Goal: Information Seeking & Learning: Find specific fact

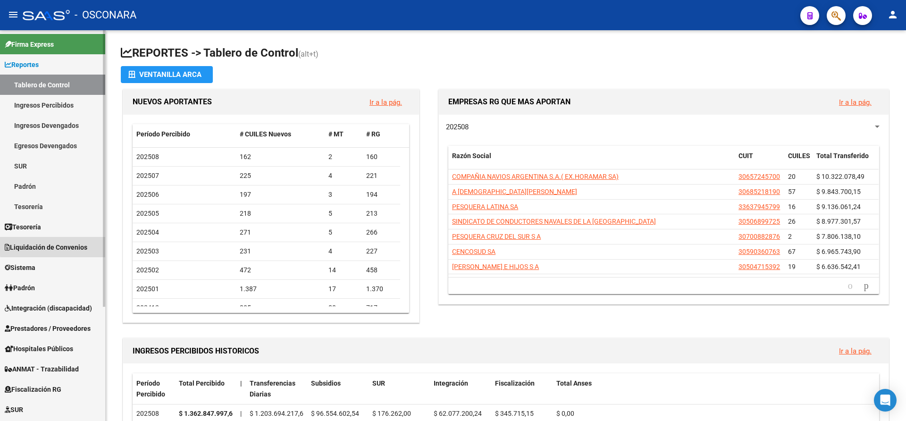
click at [73, 244] on span "Liquidación de Convenios" at bounding box center [46, 247] width 83 height 10
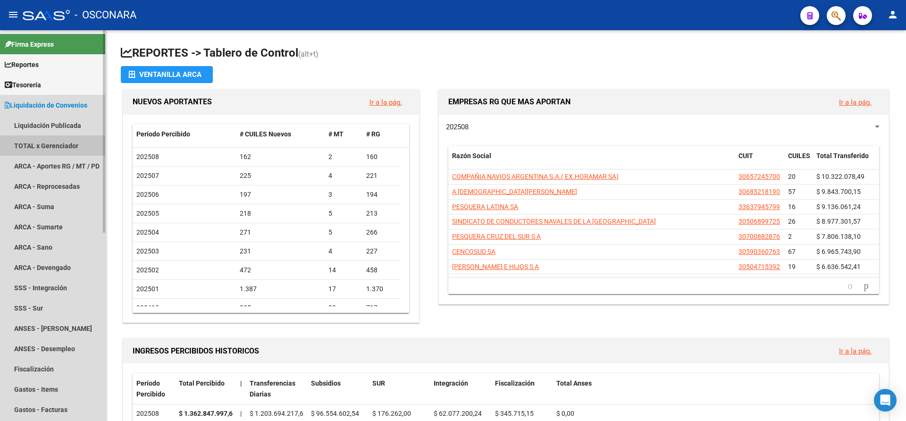
click at [52, 144] on link "TOTAL x Gerenciador" at bounding box center [52, 145] width 105 height 20
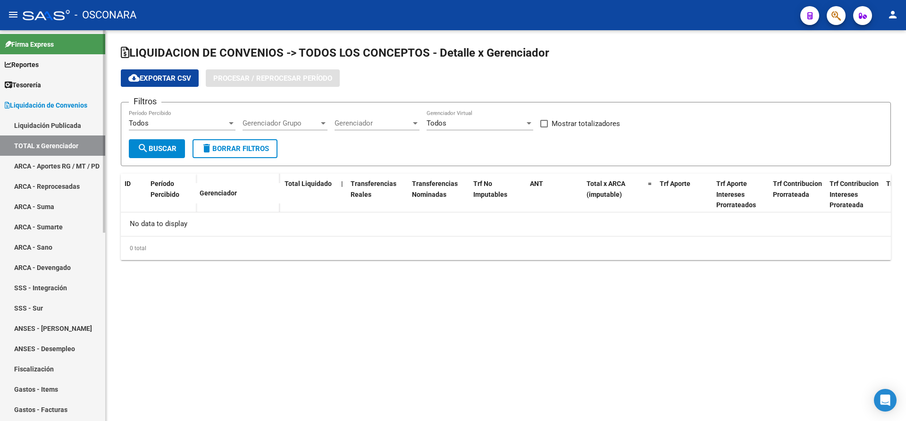
checkbox input "true"
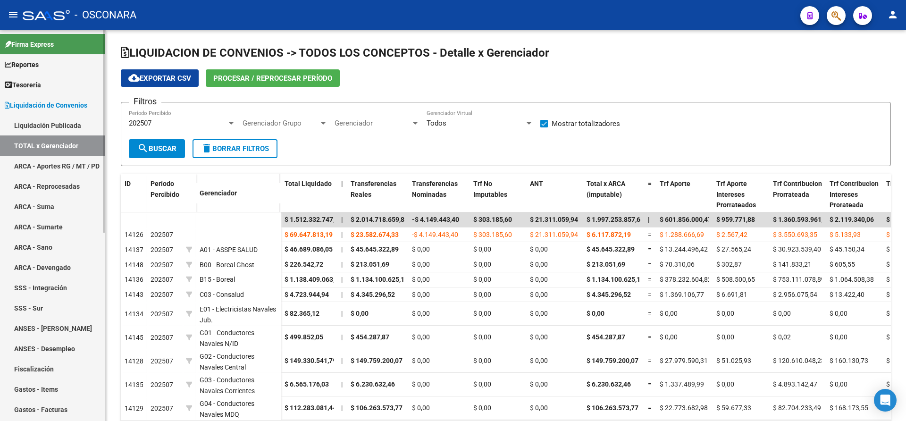
click at [105, 127] on div at bounding box center [104, 131] width 2 height 202
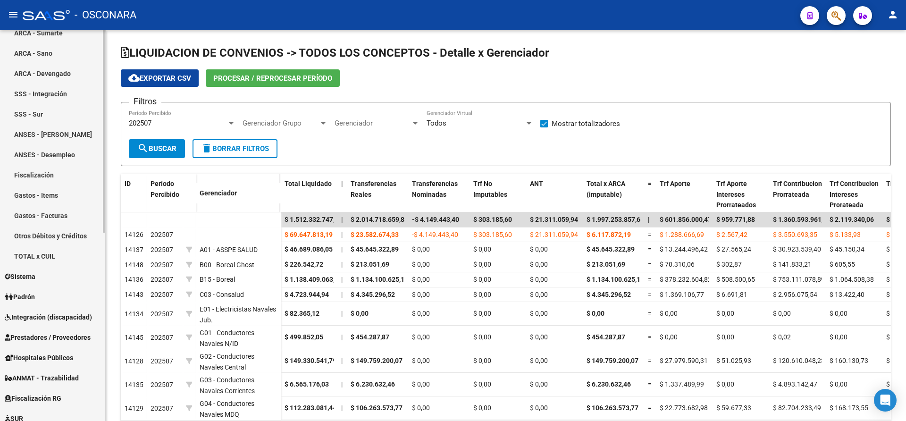
scroll to position [212, 0]
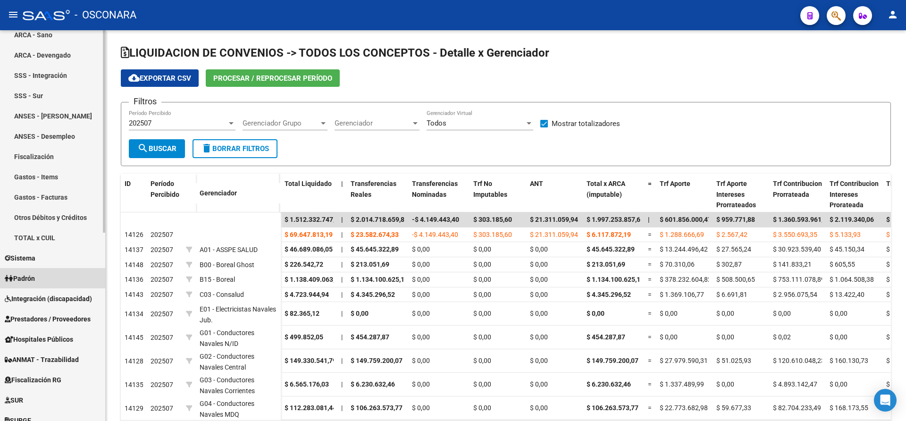
click at [27, 277] on span "Padrón" at bounding box center [20, 278] width 30 height 10
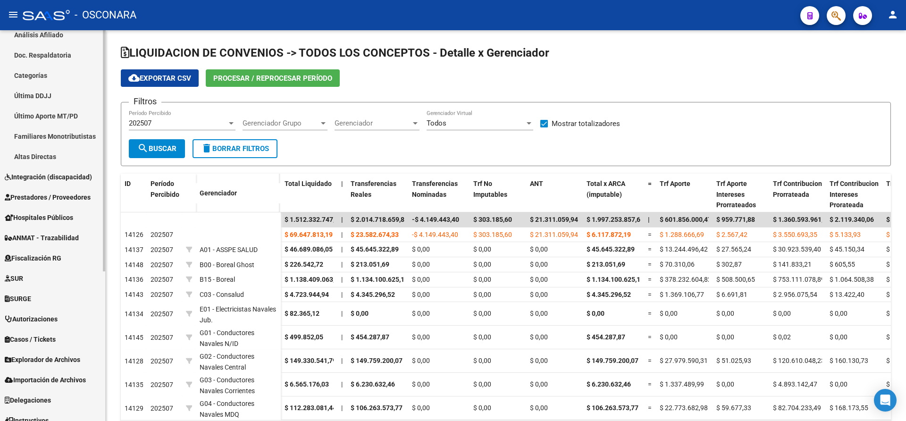
scroll to position [242, 0]
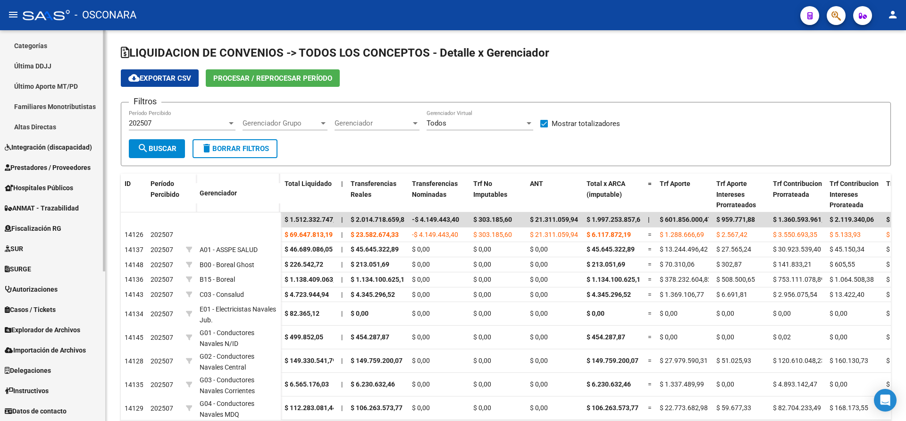
click at [103, 221] on div at bounding box center [104, 300] width 2 height 241
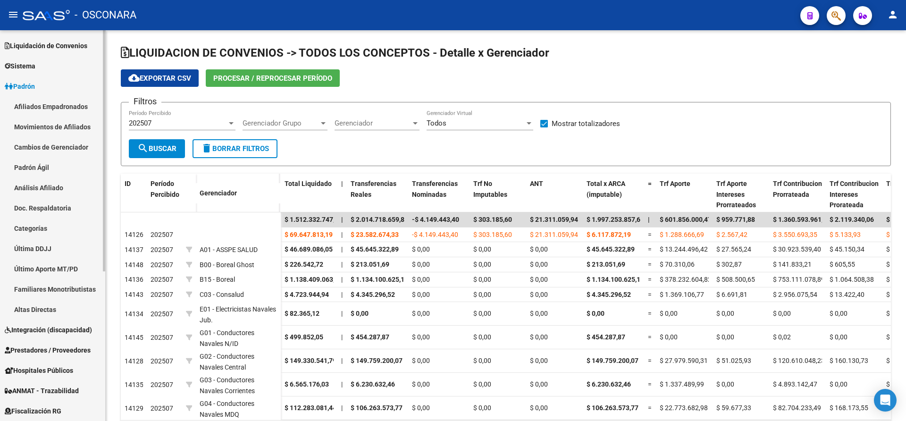
scroll to position [59, 0]
click at [105, 108] on div at bounding box center [104, 187] width 2 height 241
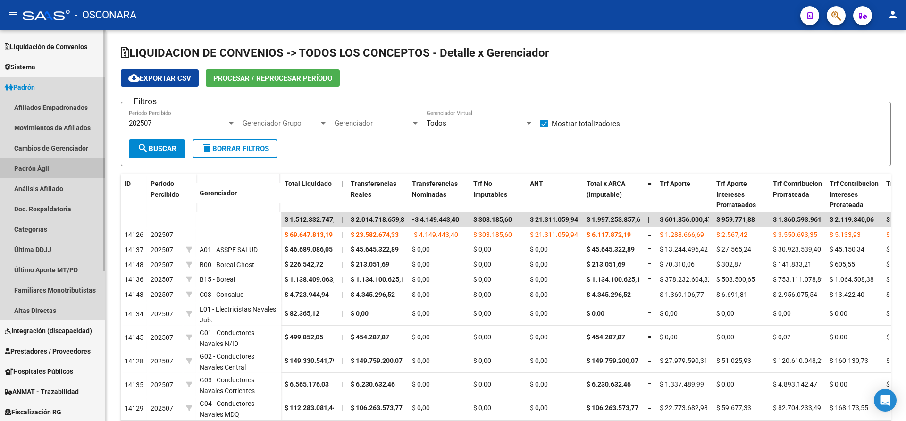
click at [28, 166] on link "Padrón Ágil" at bounding box center [52, 168] width 105 height 20
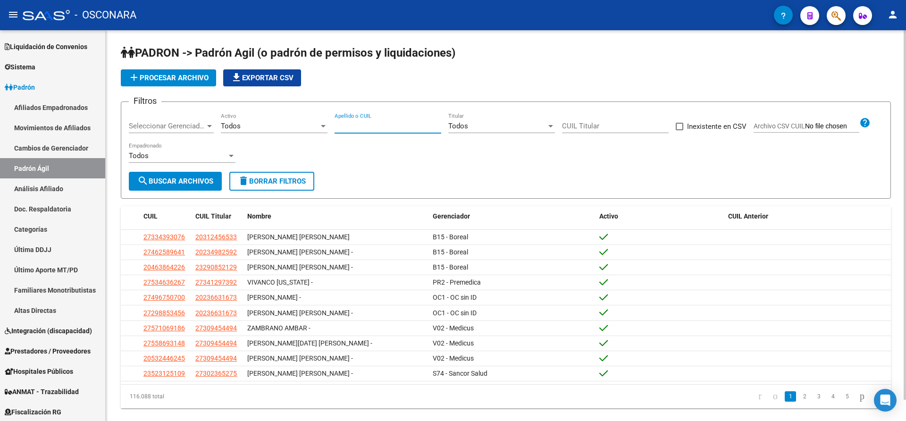
click at [344, 123] on input "Apellido o CUIL" at bounding box center [388, 126] width 107 height 8
type input "Panessi"
click at [196, 181] on span "search Buscar Archivos" at bounding box center [175, 181] width 76 height 8
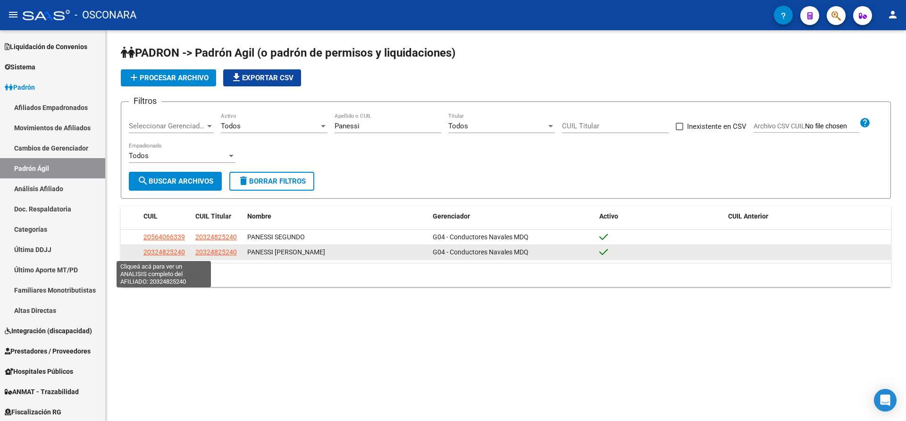
click at [162, 254] on span "20324825240" at bounding box center [164, 252] width 42 height 8
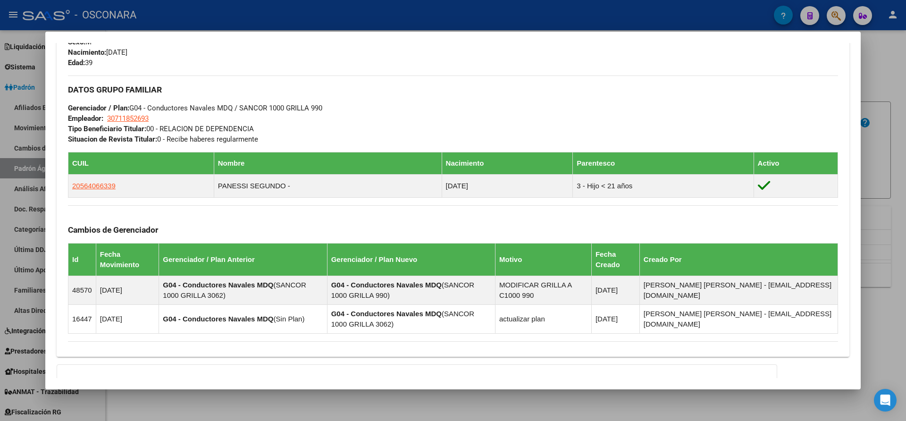
scroll to position [512, 0]
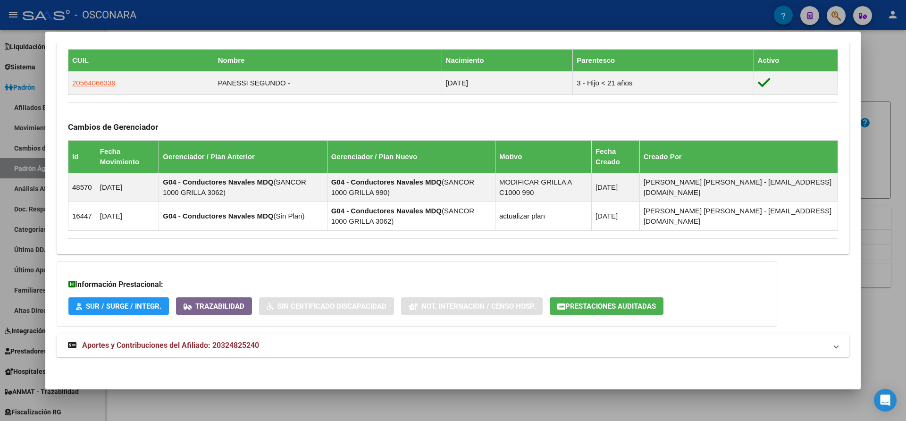
click at [157, 344] on span "Aportes y Contribuciones del Afiliado: 20324825240" at bounding box center [170, 345] width 177 height 9
click at [140, 351] on span "Aportes y Contribuciones del Afiliado: 20324825240" at bounding box center [170, 349] width 177 height 9
click at [834, 347] on span at bounding box center [836, 345] width 4 height 11
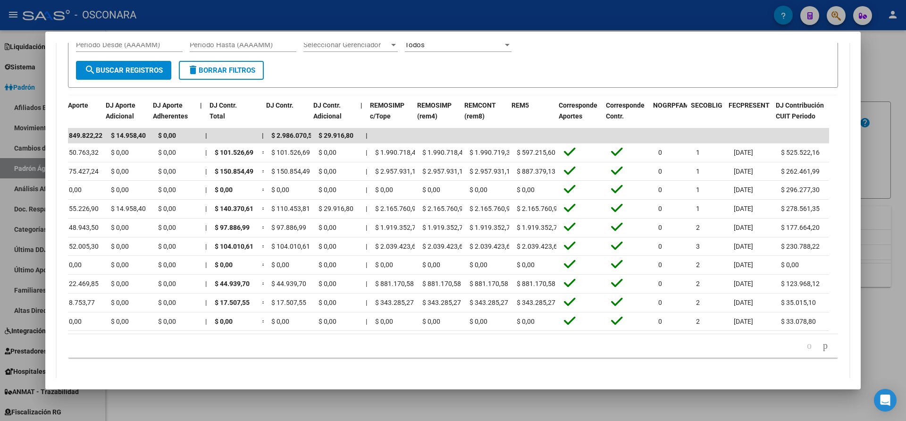
scroll to position [0, 1028]
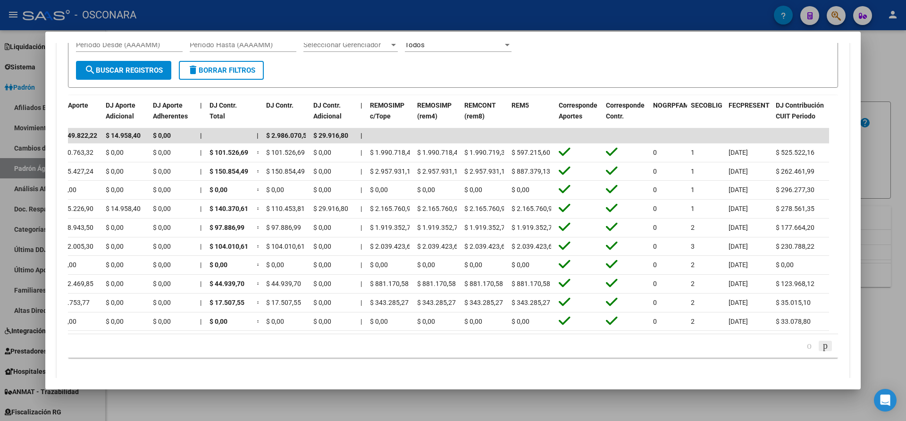
click at [822, 351] on icon "go to next page" at bounding box center [826, 345] width 8 height 11
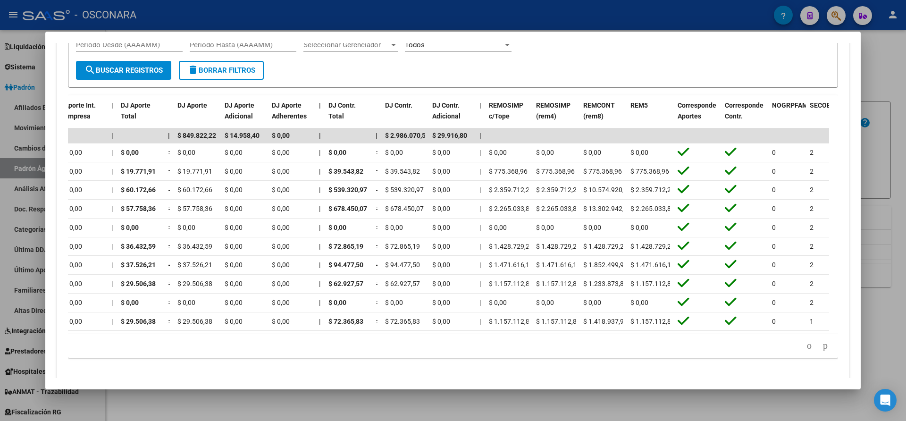
scroll to position [0, 928]
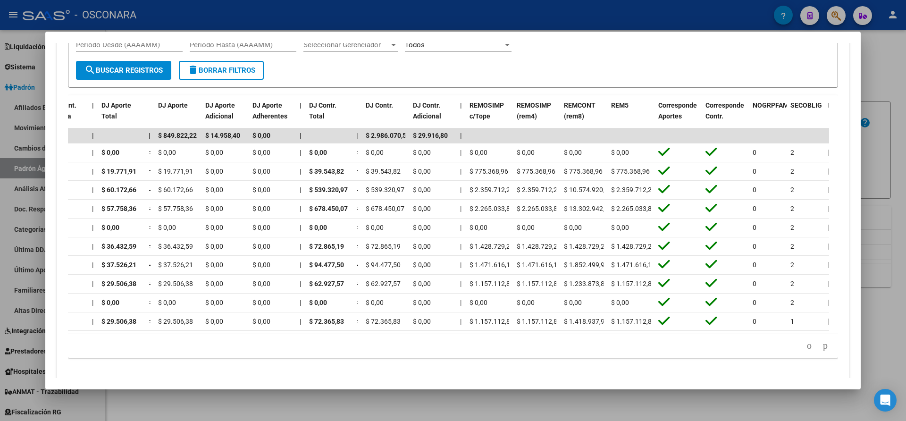
drag, startPoint x: 593, startPoint y: 176, endPoint x: 359, endPoint y: 351, distance: 292.4
click at [359, 351] on div "179.769.313.486.231.570.000.000.000.000.000.000.000.000.000.000.000.000.000.000…" at bounding box center [453, 346] width 770 height 24
click at [806, 351] on icon "go to previous page" at bounding box center [810, 345] width 8 height 11
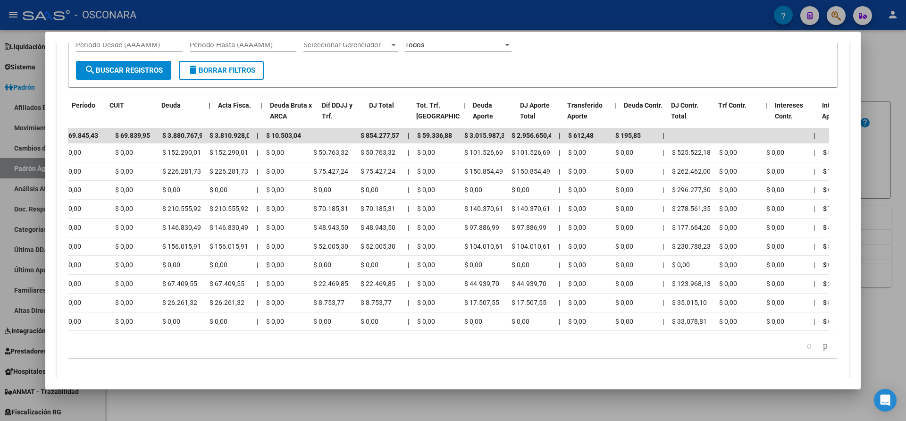
scroll to position [0, 0]
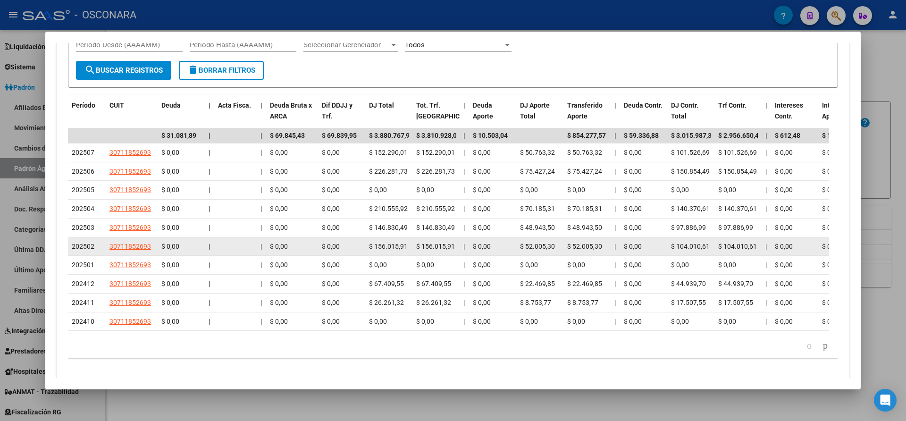
click at [69, 252] on datatable-body-cell "202502" at bounding box center [87, 246] width 38 height 18
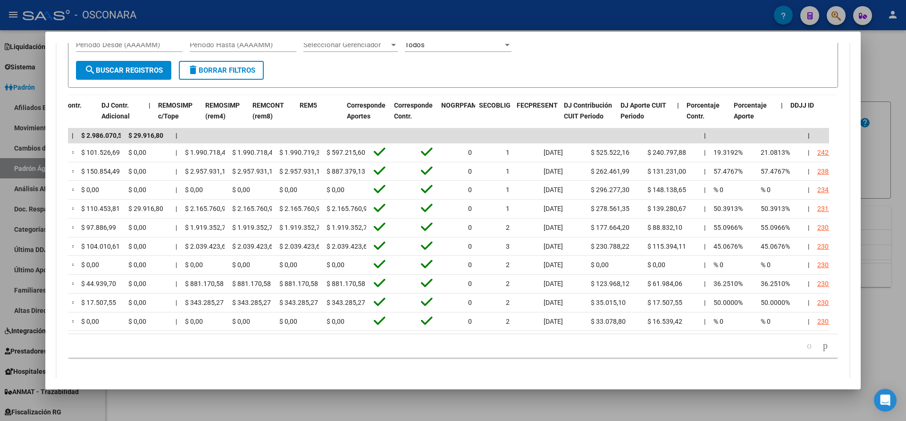
scroll to position [0, 1240]
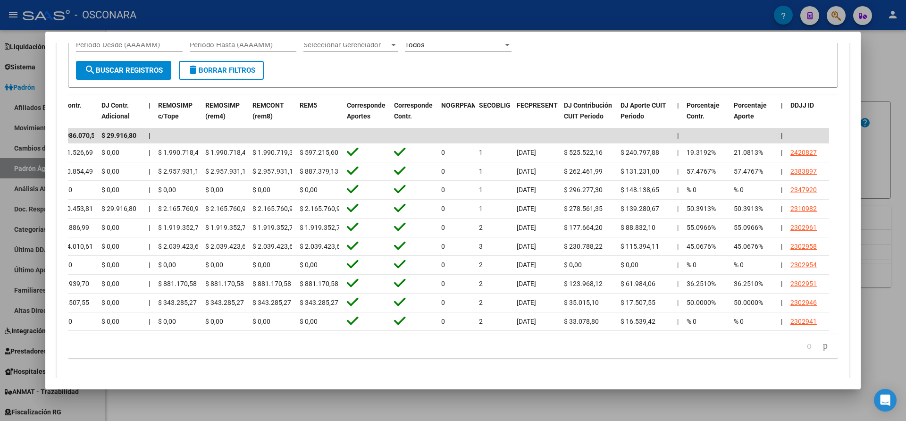
click at [893, 339] on div at bounding box center [453, 210] width 906 height 421
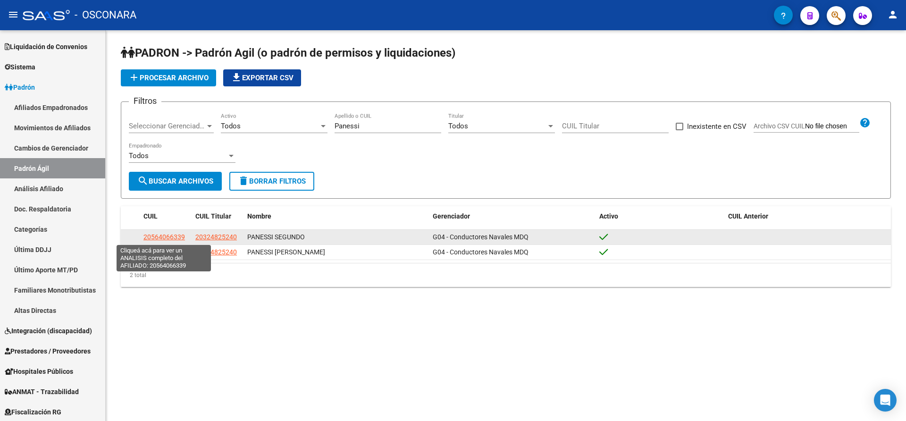
click at [177, 237] on span "20564066339" at bounding box center [164, 237] width 42 height 8
type textarea "20564066339"
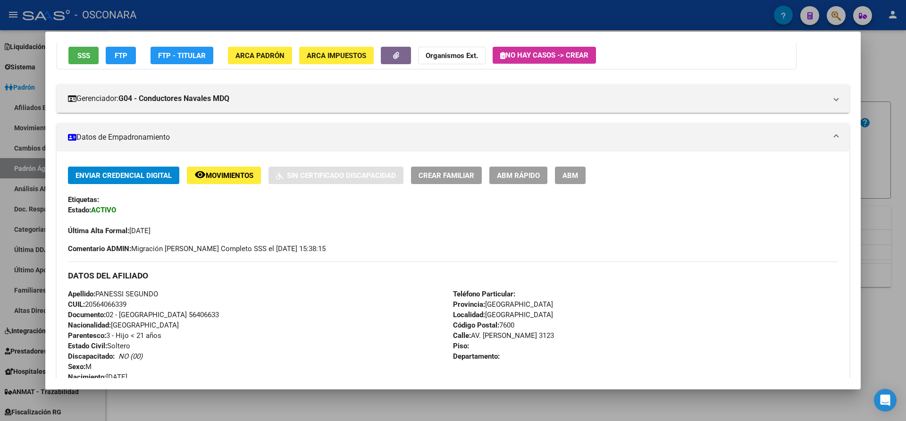
scroll to position [0, 0]
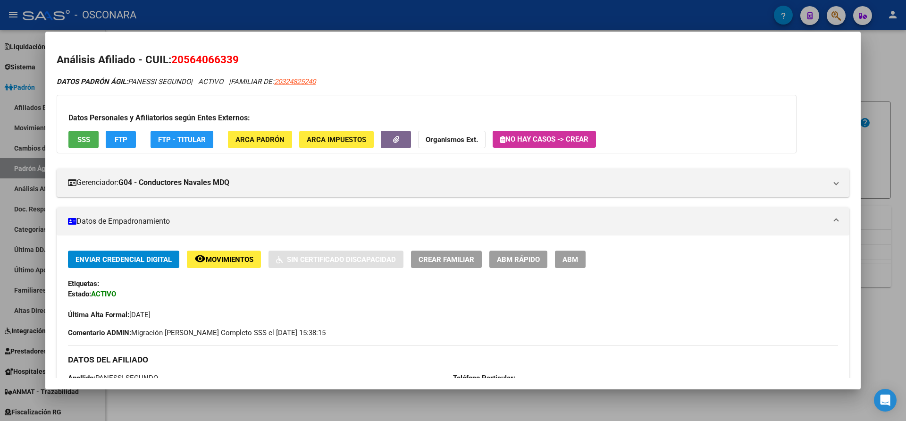
click at [875, 62] on div at bounding box center [453, 210] width 906 height 421
